Goal: Find contact information: Find contact information

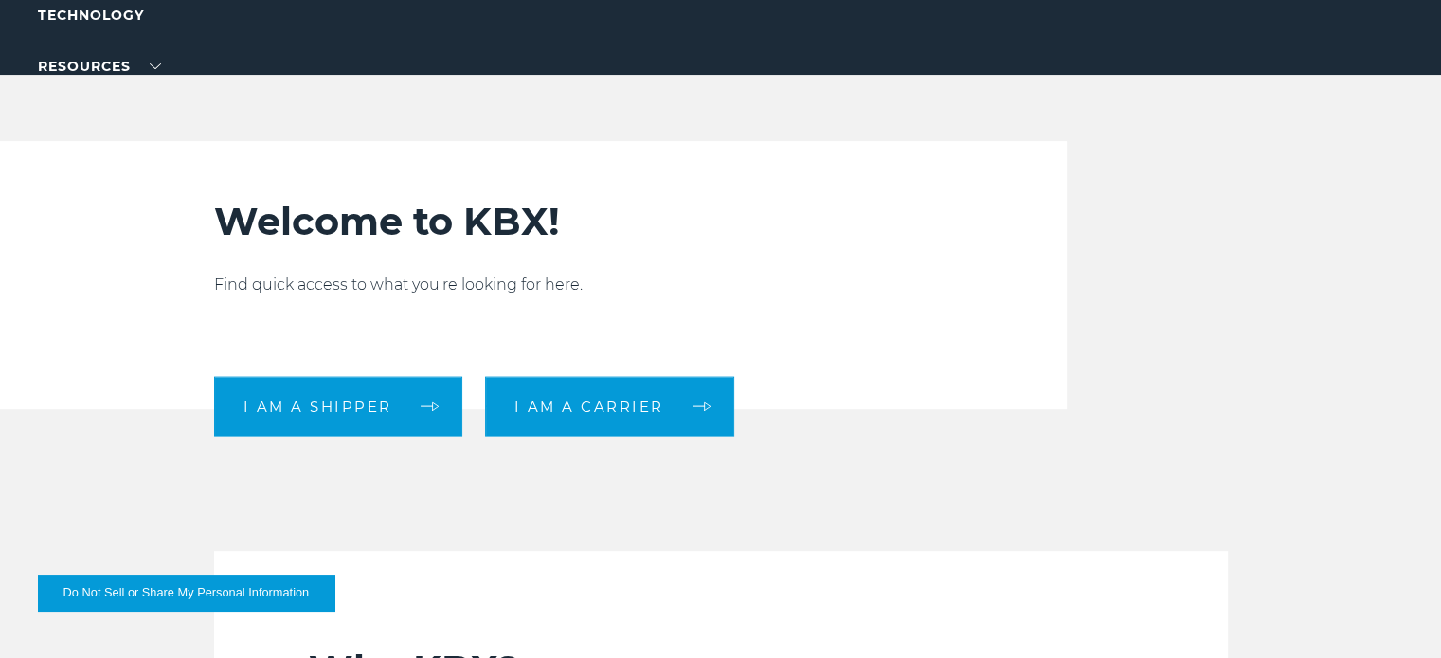
scroll to position [8, 0]
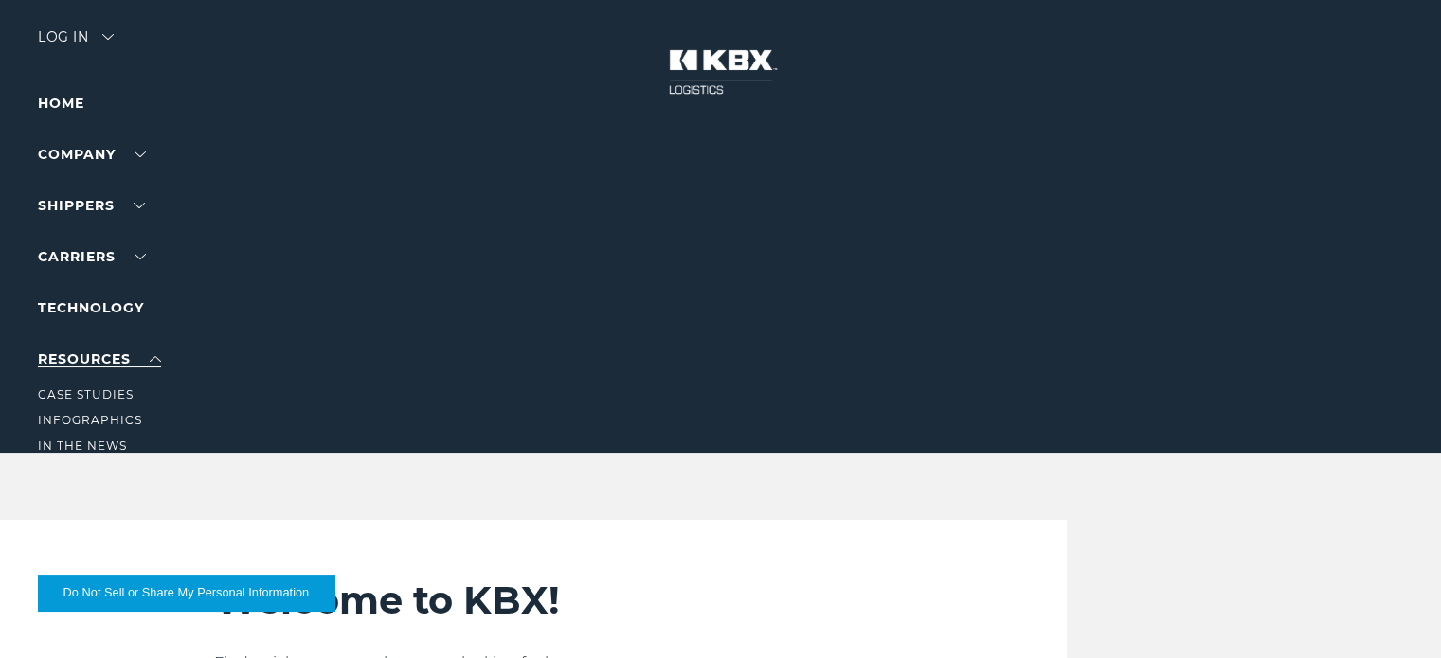
click at [91, 358] on link "RESOURCES" at bounding box center [99, 359] width 123 height 17
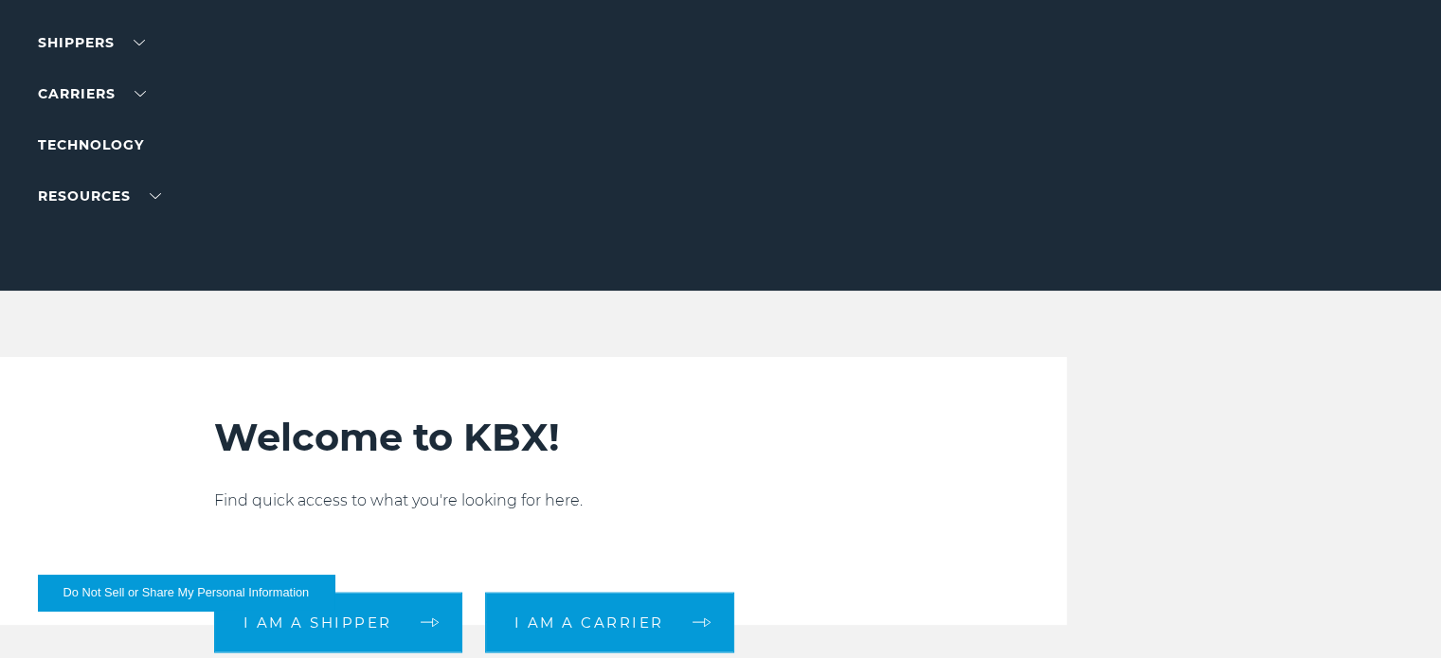
scroll to position [189, 0]
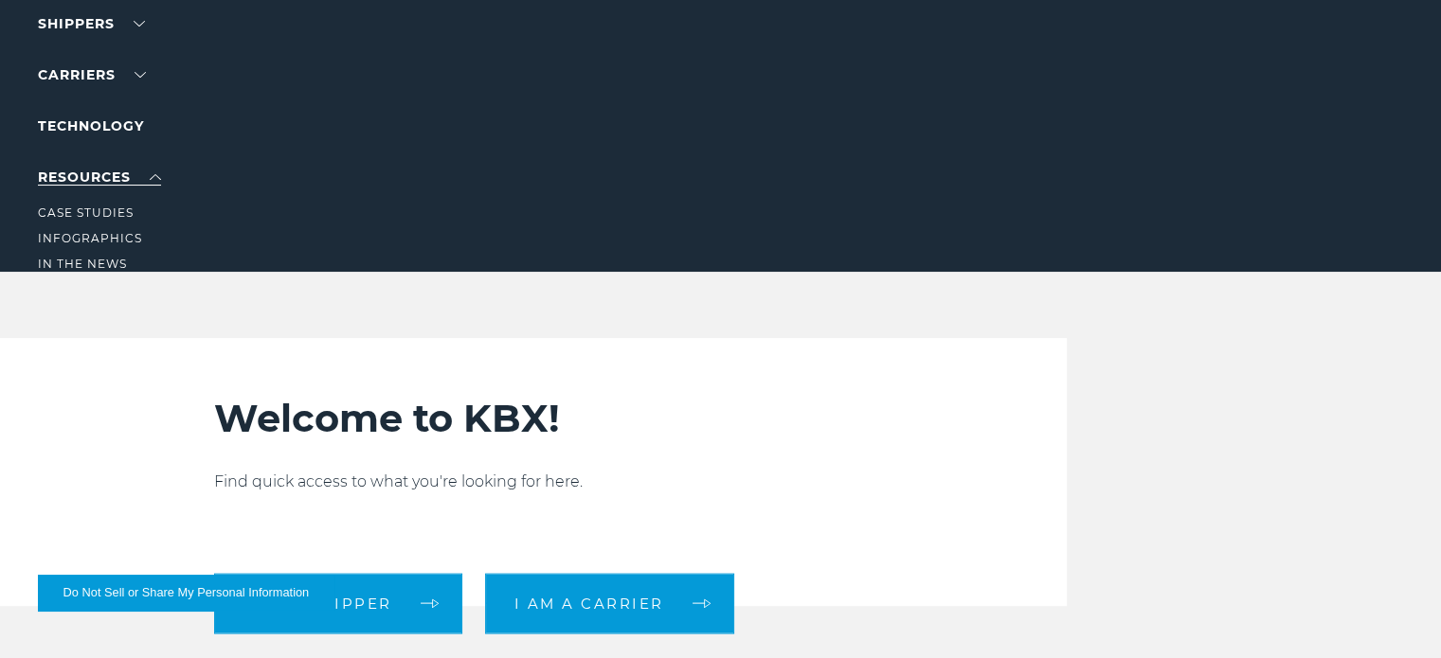
click at [158, 179] on link "RESOURCES" at bounding box center [99, 177] width 123 height 17
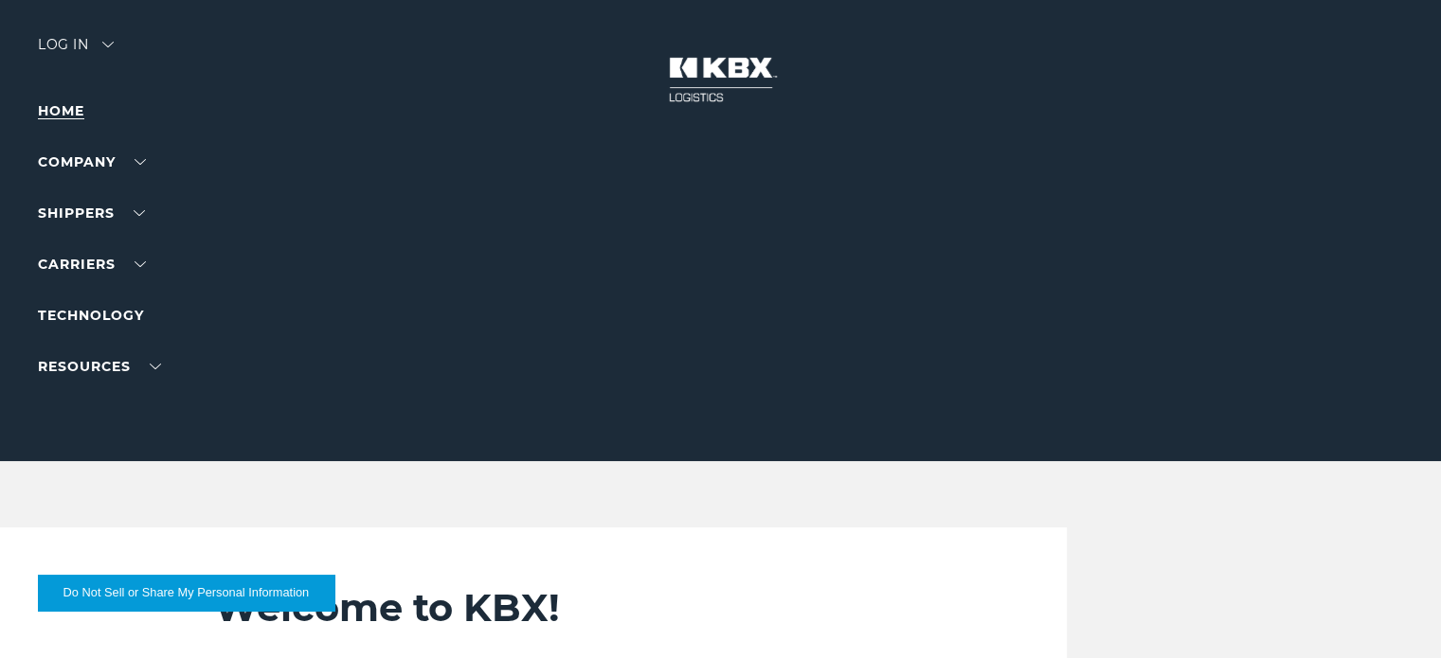
click at [74, 111] on link "Home" at bounding box center [61, 110] width 46 height 17
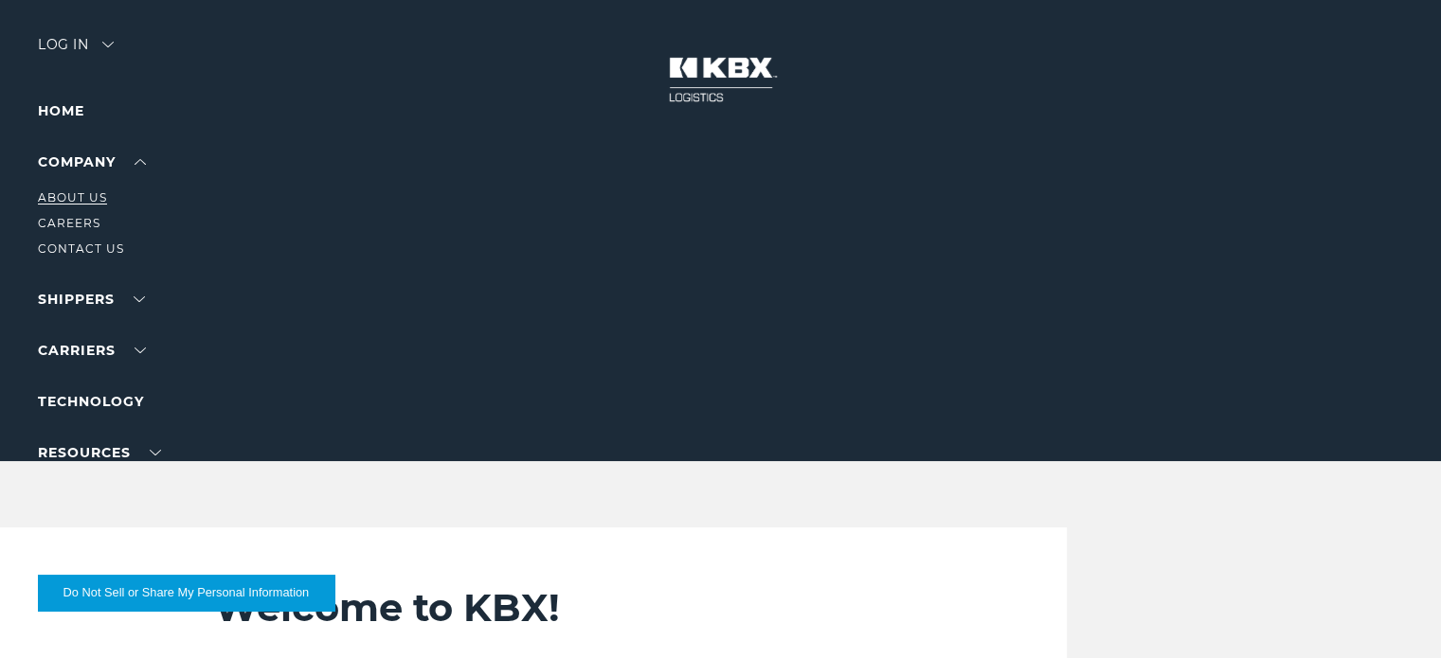
click at [95, 196] on link "About Us" at bounding box center [72, 197] width 69 height 14
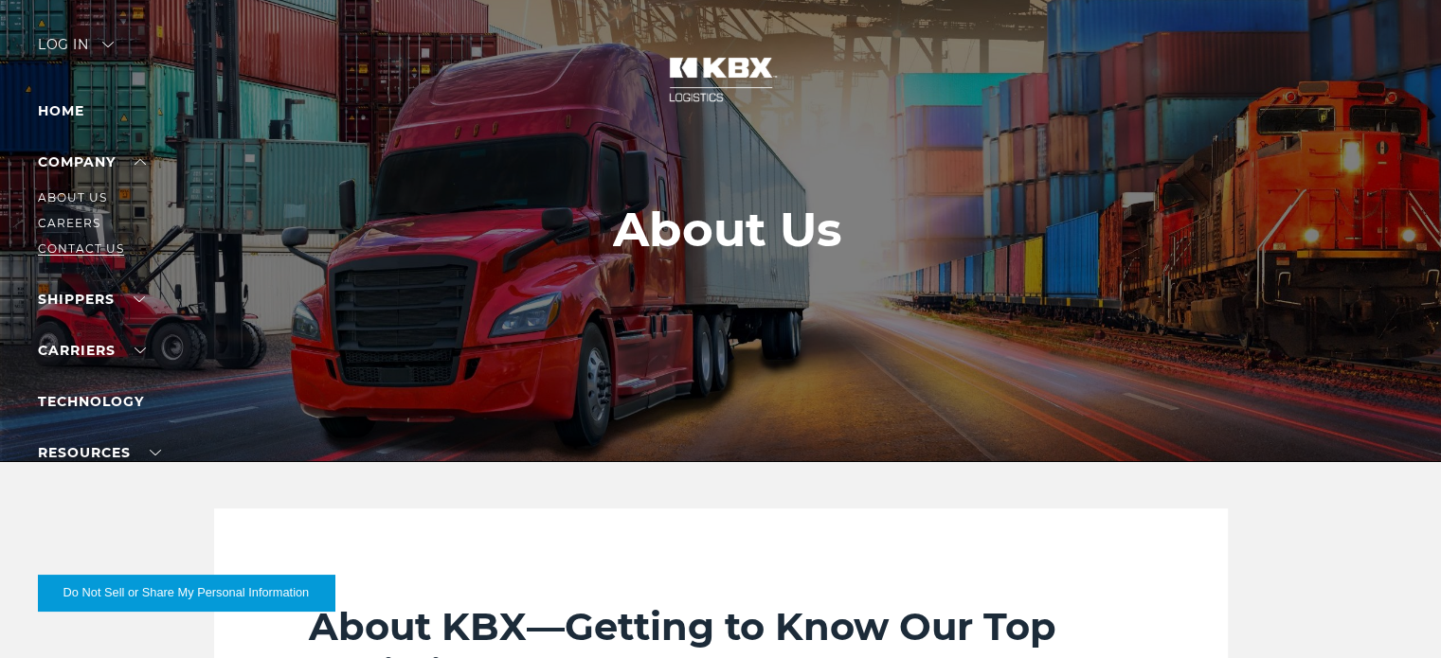
click at [83, 245] on link "Contact Us" at bounding box center [81, 249] width 86 height 14
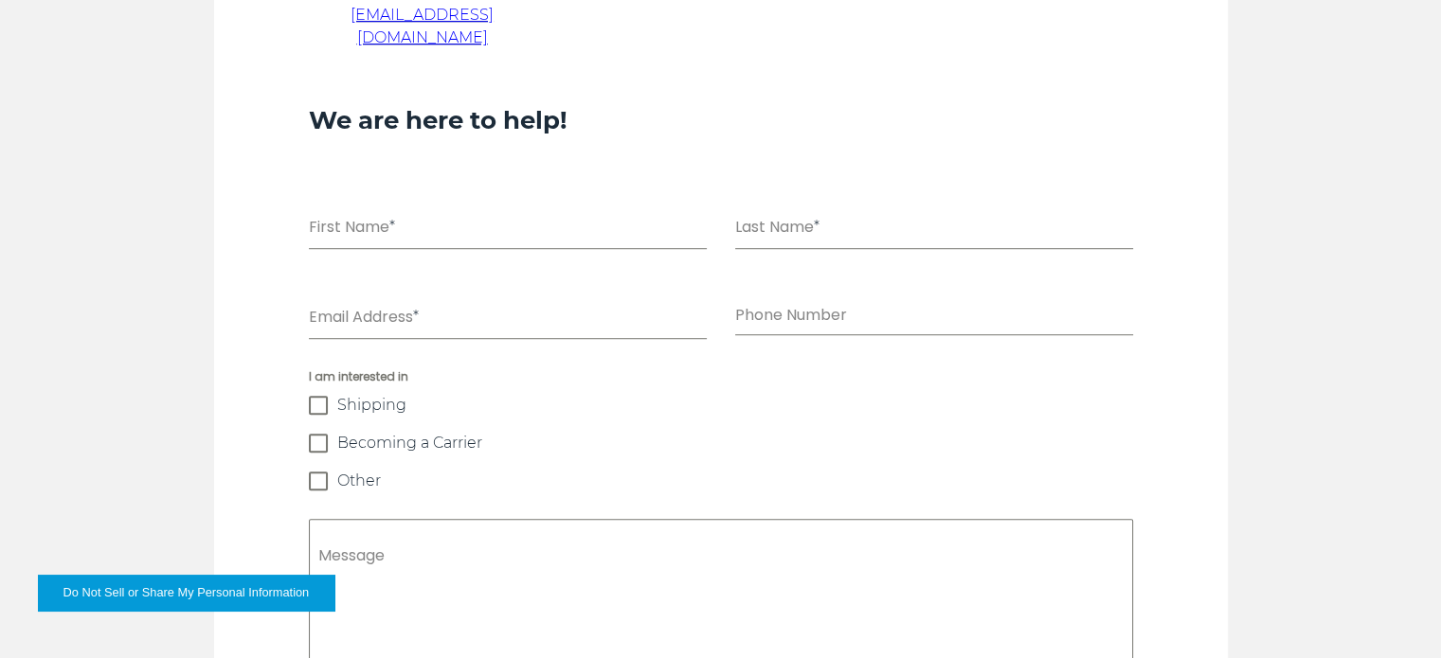
scroll to position [1137, 0]
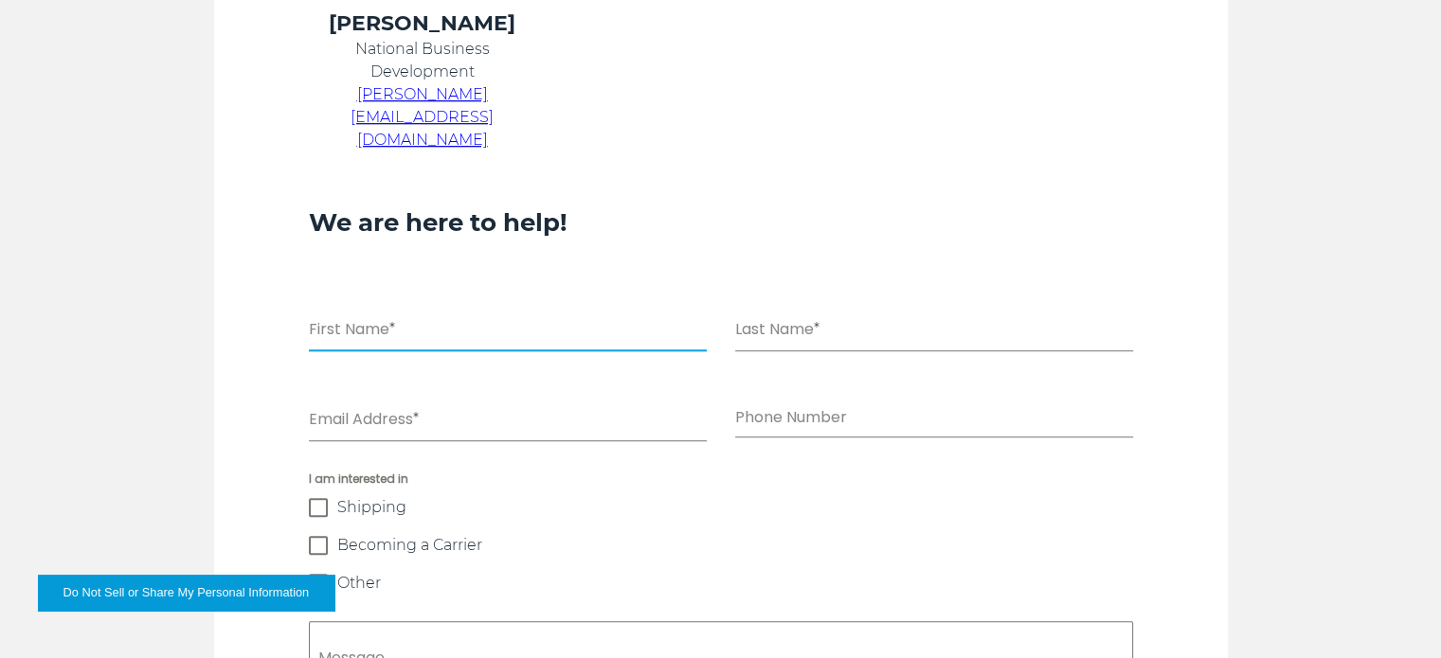
click at [405, 313] on input "First Name *" at bounding box center [508, 332] width 398 height 39
type input "*********"
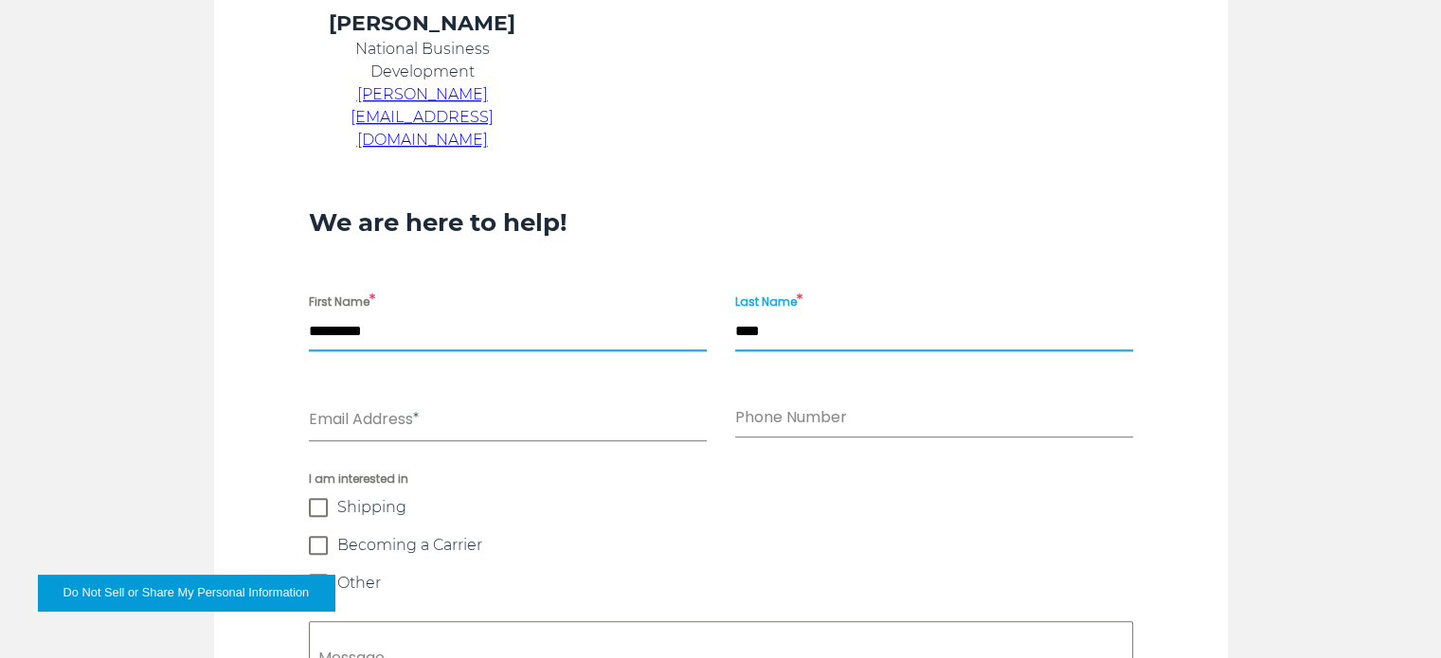
type input "****"
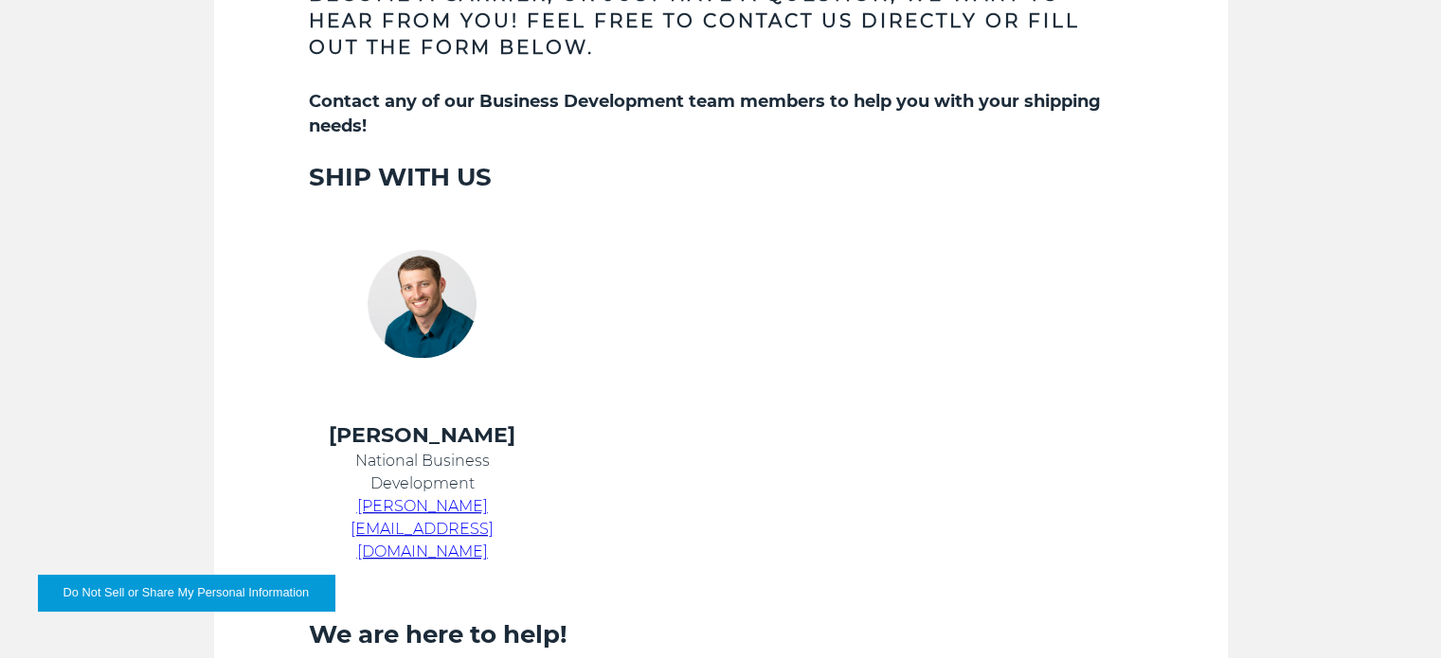
scroll to position [758, 0]
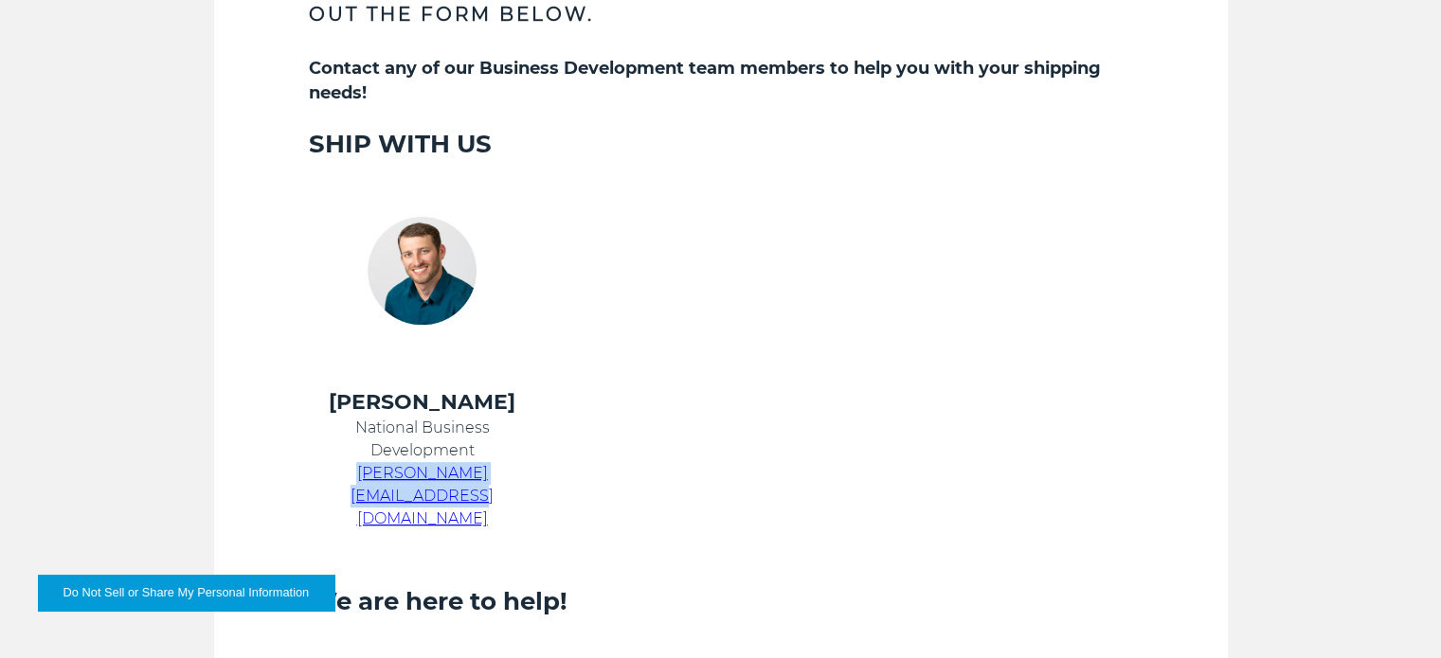
drag, startPoint x: 537, startPoint y: 478, endPoint x: 309, endPoint y: 484, distance: 228.4
click at [309, 484] on td "Chris Kein National Business Development chris.kein@kbxlogistics.com" at bounding box center [422, 470] width 275 height 165
copy span "chris.kein@kbxlogistics.com"
